Goal: Information Seeking & Learning: Learn about a topic

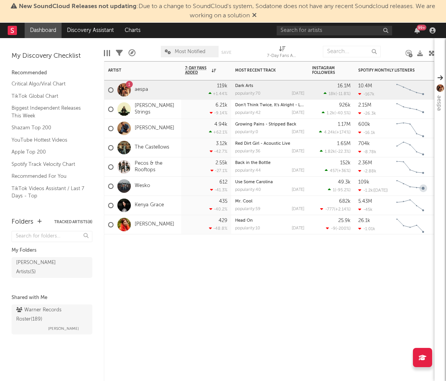
click at [424, 280] on div "Artist Notifications 7-Day Fans Added WoW % Change Most Recent Track Popularity…" at bounding box center [269, 221] width 330 height 320
click at [303, 37] on div "99 +" at bounding box center [356, 30] width 161 height 15
click at [290, 29] on input "text" at bounding box center [333, 31] width 115 height 10
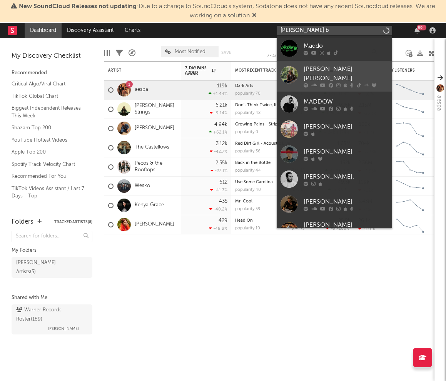
type input "[PERSON_NAME] b"
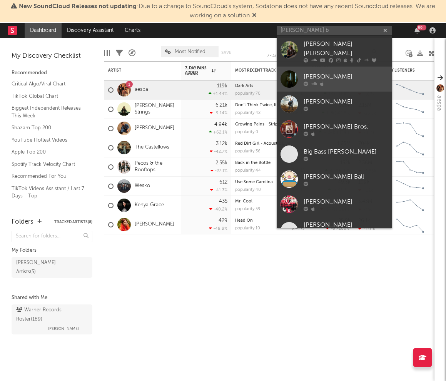
click at [343, 73] on div "[PERSON_NAME]" at bounding box center [345, 76] width 85 height 9
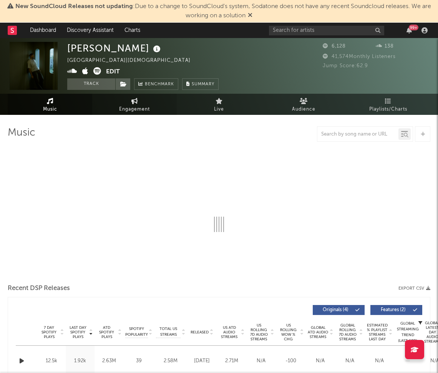
click at [146, 112] on span "Engagement" at bounding box center [134, 109] width 31 height 9
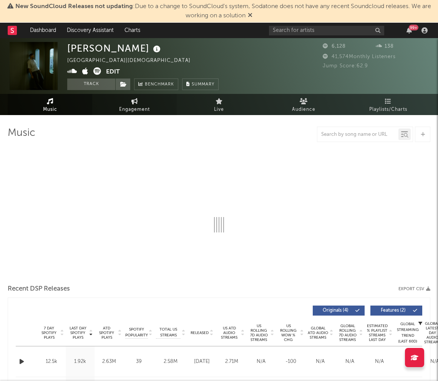
select select "1w"
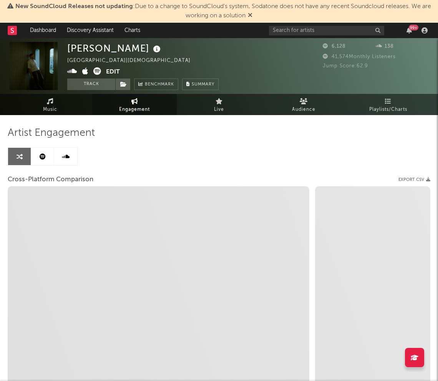
select select "1m"
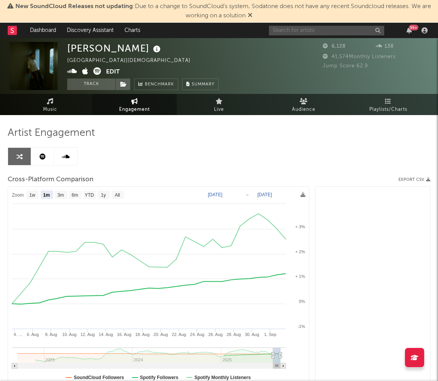
click at [331, 27] on input "text" at bounding box center [326, 31] width 115 height 10
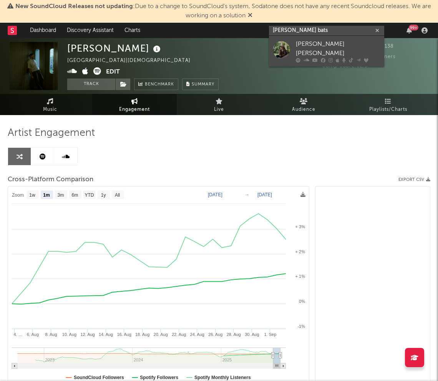
type input "[PERSON_NAME] bats"
click at [319, 47] on div "[PERSON_NAME] [PERSON_NAME]" at bounding box center [338, 49] width 85 height 18
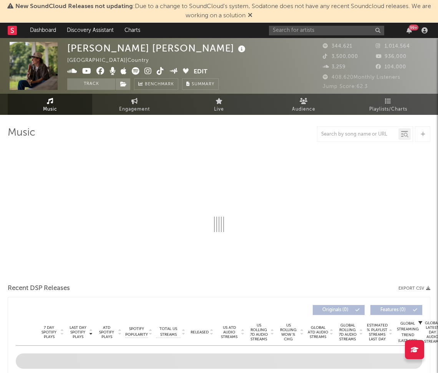
select select "6m"
